Goal: Task Accomplishment & Management: Complete application form

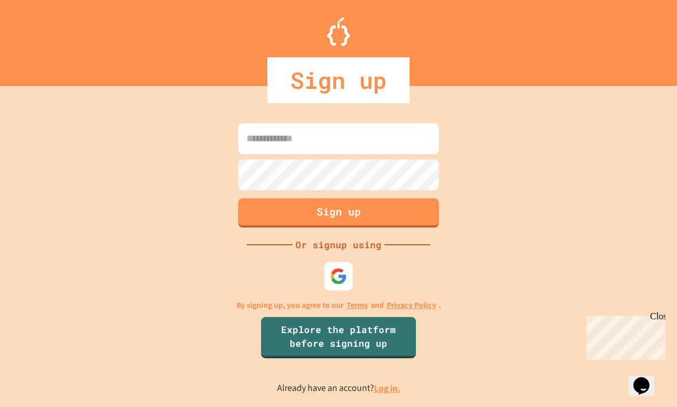
click at [290, 154] on input at bounding box center [338, 138] width 201 height 31
type input "**********"
click at [379, 228] on button "Sign up" at bounding box center [338, 213] width 201 height 29
click at [384, 223] on button "Sign up" at bounding box center [338, 213] width 201 height 29
click at [386, 227] on button "Sign up" at bounding box center [338, 213] width 201 height 29
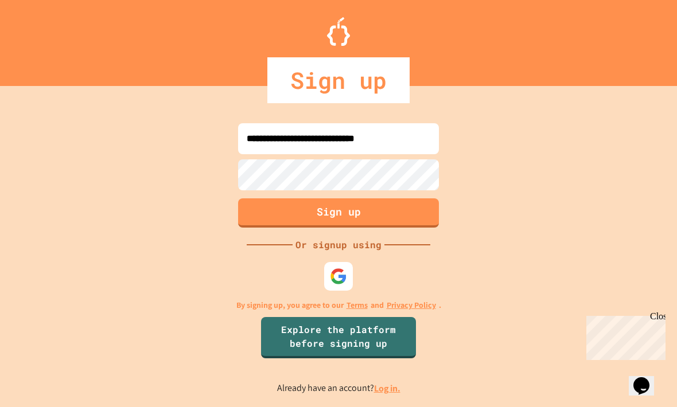
click at [417, 228] on button "Sign up" at bounding box center [338, 213] width 201 height 29
click at [402, 228] on button "Sign up" at bounding box center [338, 213] width 201 height 29
click at [398, 228] on button "Sign up" at bounding box center [338, 213] width 201 height 29
click at [397, 228] on button "Sign up" at bounding box center [338, 213] width 201 height 29
